Goal: Task Accomplishment & Management: Complete application form

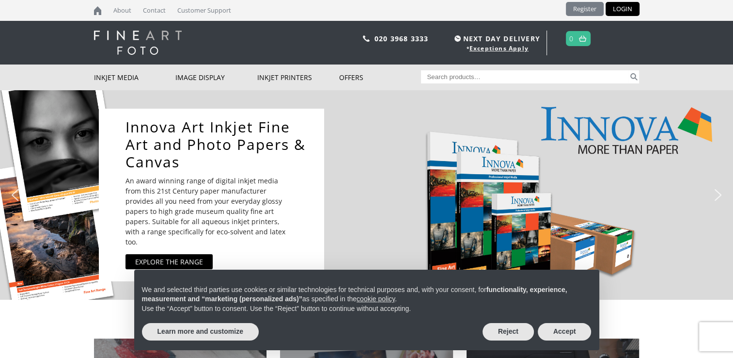
click at [580, 8] on link "Register" at bounding box center [585, 9] width 38 height 14
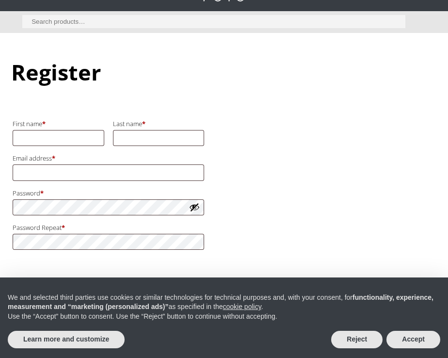
scroll to position [93, 0]
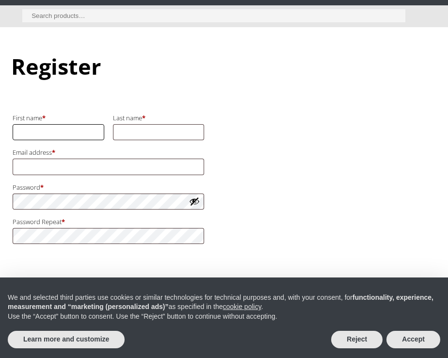
click at [46, 129] on input "First name *" at bounding box center [59, 132] width 92 height 16
type input "Liam"
type input "Beckett"
type input "jexari5196@simerm.com"
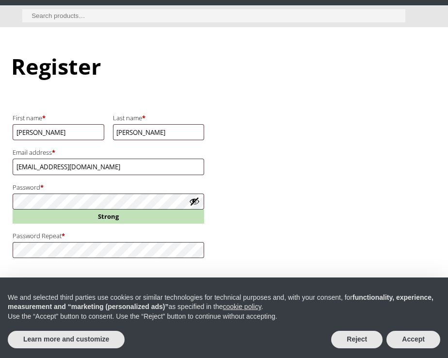
click at [196, 201] on button "Show password" at bounding box center [194, 201] width 11 height 11
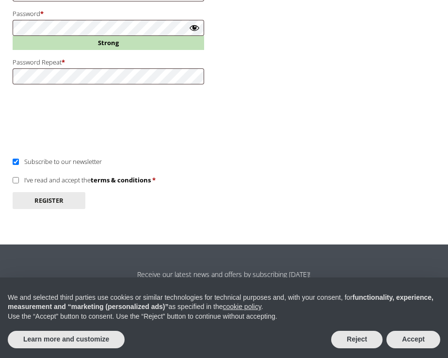
scroll to position [267, 0]
click at [14, 180] on input "I’ve read and accept the terms & conditions *" at bounding box center [16, 179] width 6 height 6
checkbox input "true"
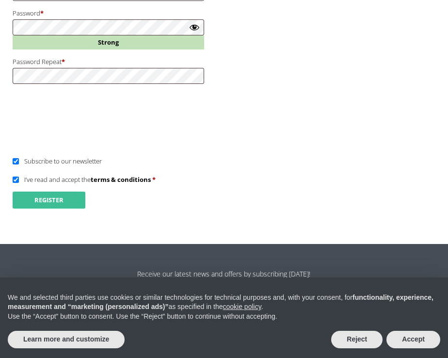
click at [34, 194] on button "Register" at bounding box center [49, 199] width 73 height 17
